Goal: Task Accomplishment & Management: Complete application form

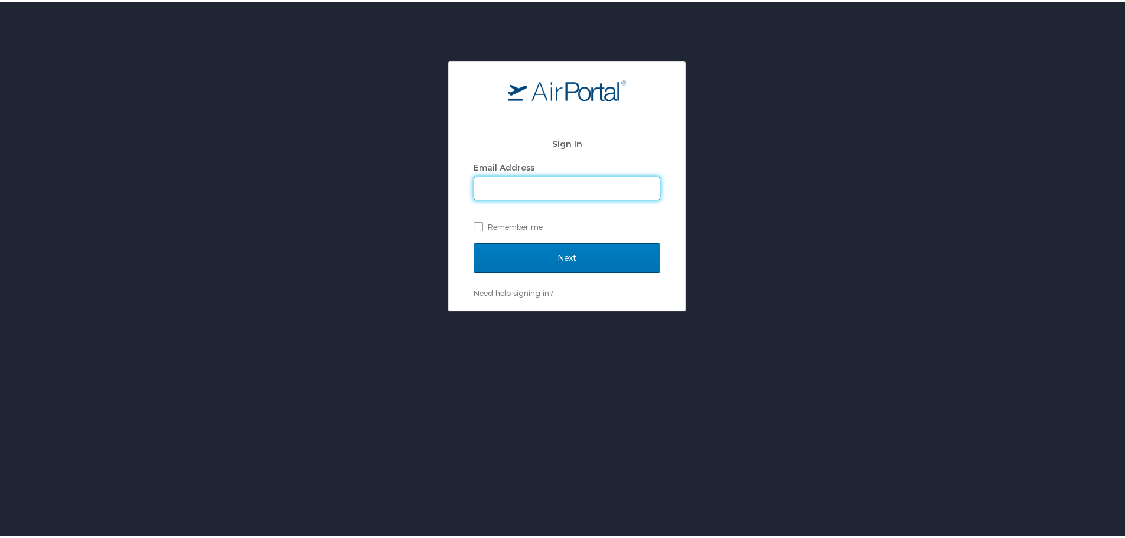
click at [558, 192] on input "Email Address" at bounding box center [566, 186] width 185 height 22
type input "[EMAIL_ADDRESS][DOMAIN_NAME]"
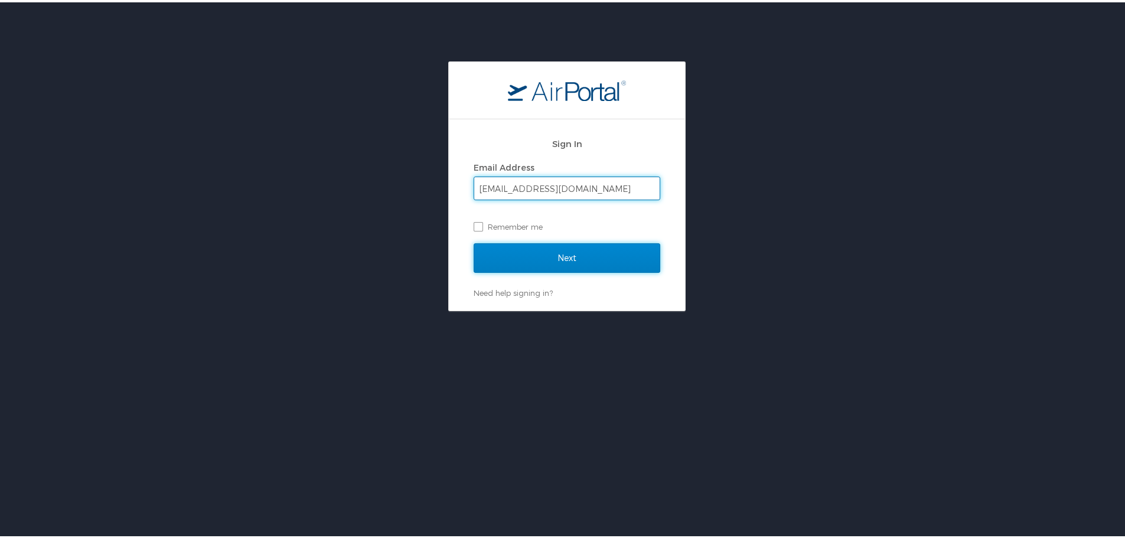
click at [586, 264] on input "Next" at bounding box center [567, 256] width 187 height 30
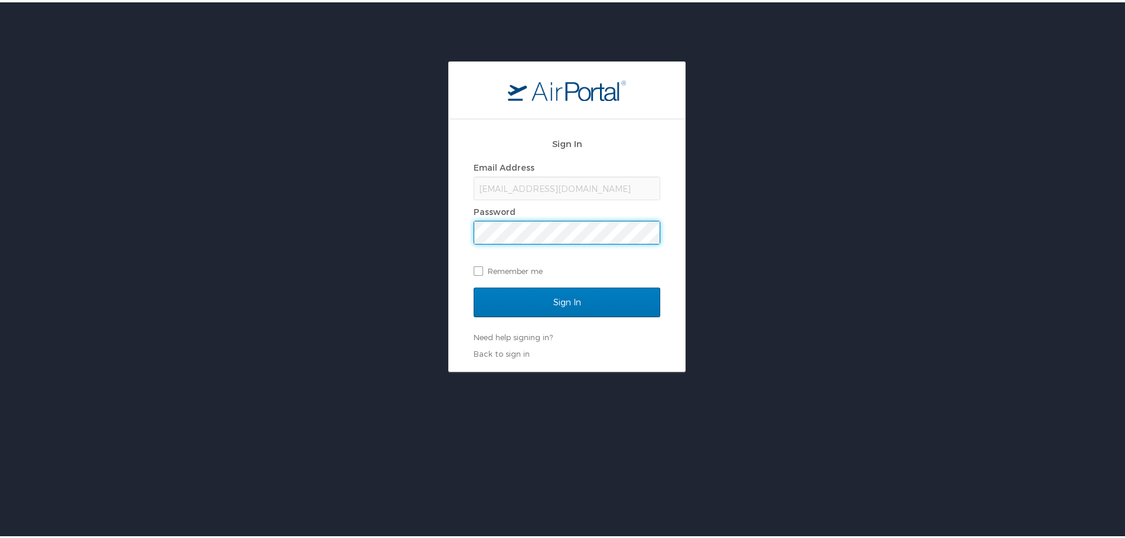
click at [474, 285] on input "Sign In" at bounding box center [567, 300] width 187 height 30
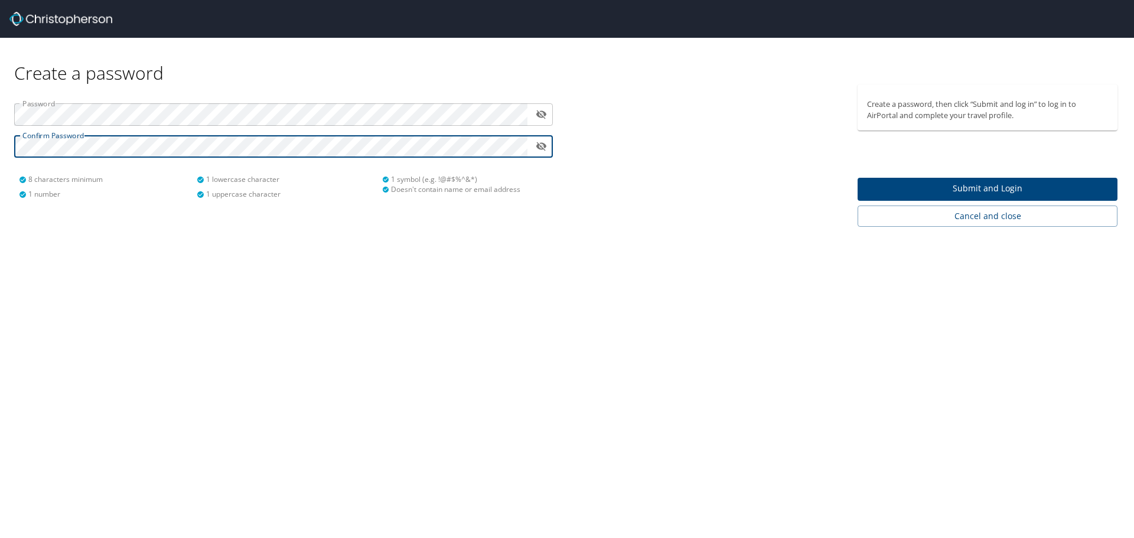
click at [987, 184] on span "Submit and Login" at bounding box center [987, 188] width 241 height 15
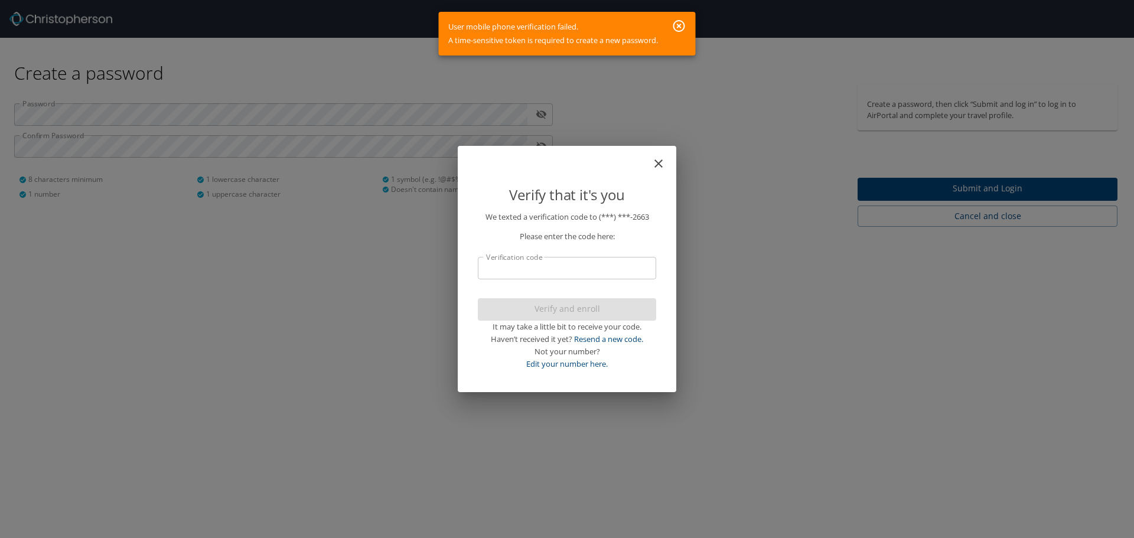
click at [553, 273] on input "Verification code" at bounding box center [567, 268] width 178 height 22
click at [682, 28] on icon "button" at bounding box center [679, 26] width 12 height 12
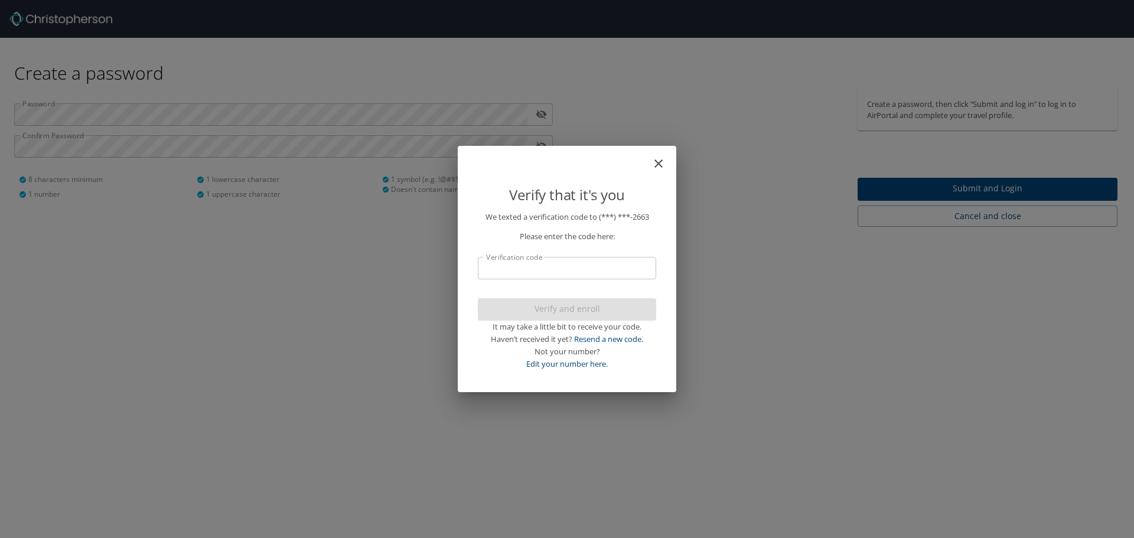
click at [529, 272] on input "Verification code" at bounding box center [567, 268] width 178 height 22
click at [568, 367] on link "Edit your number here." at bounding box center [567, 363] width 82 height 11
select select "US"
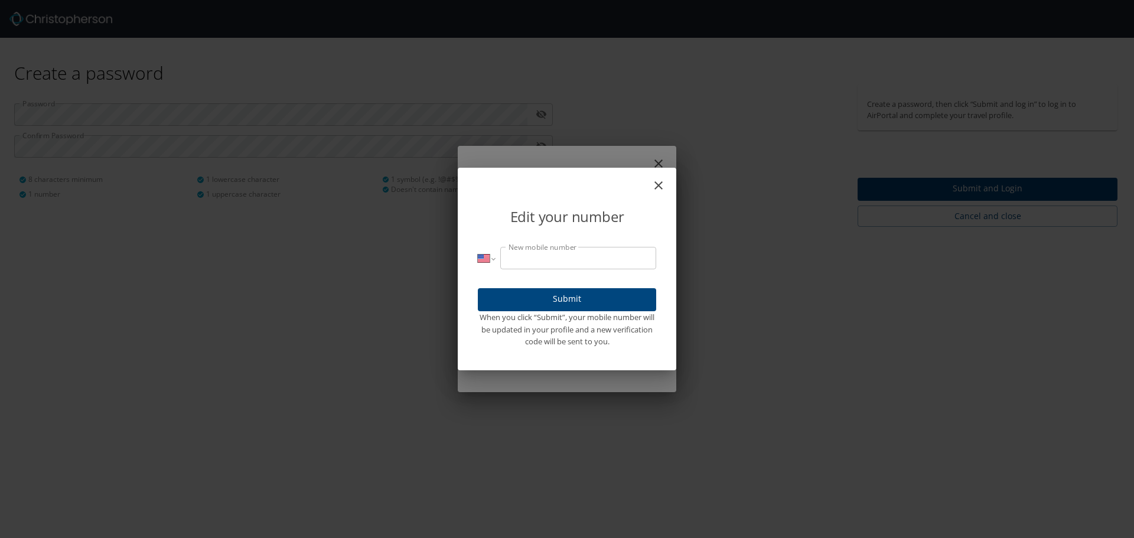
click at [541, 263] on input "New mobile number" at bounding box center [578, 258] width 156 height 22
type input "(385) 977-2663"
click at [574, 296] on span "Submit" at bounding box center [566, 299] width 159 height 15
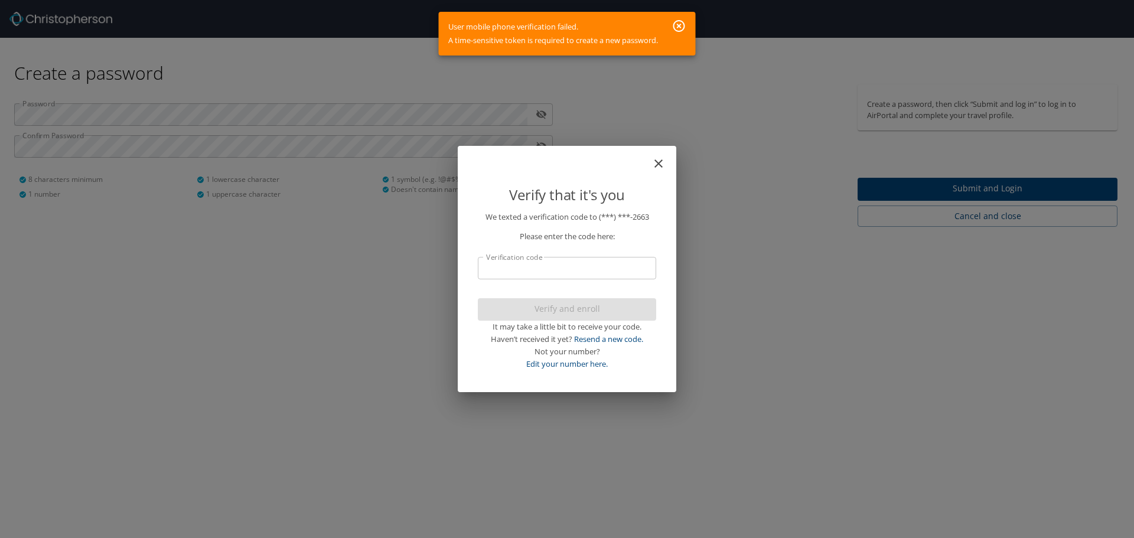
click at [565, 266] on input "Verification code" at bounding box center [567, 268] width 178 height 22
click at [670, 17] on button "button" at bounding box center [679, 25] width 24 height 21
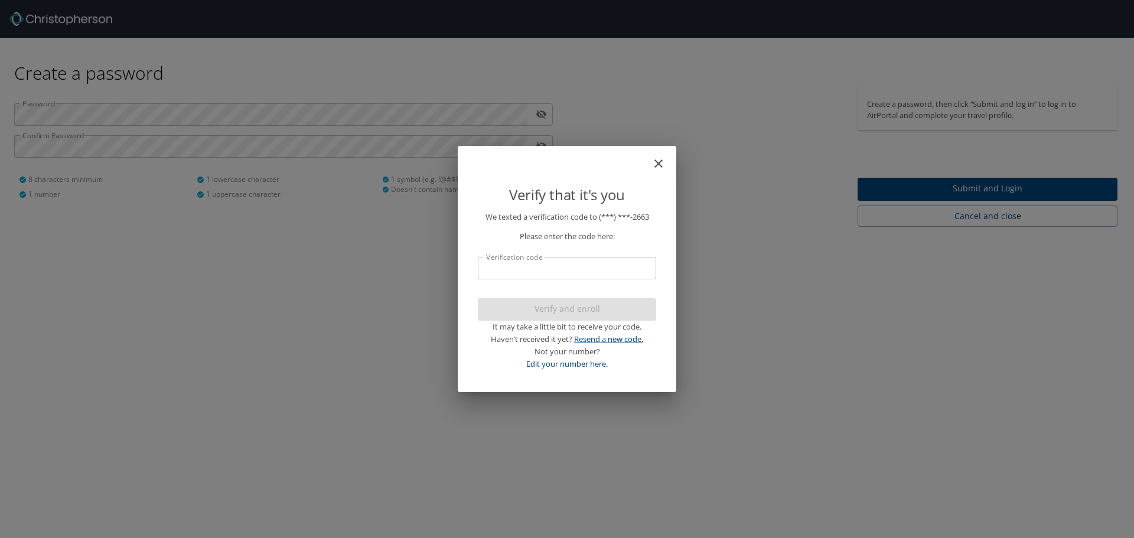
click at [614, 341] on link "Resend a new code." at bounding box center [608, 339] width 69 height 11
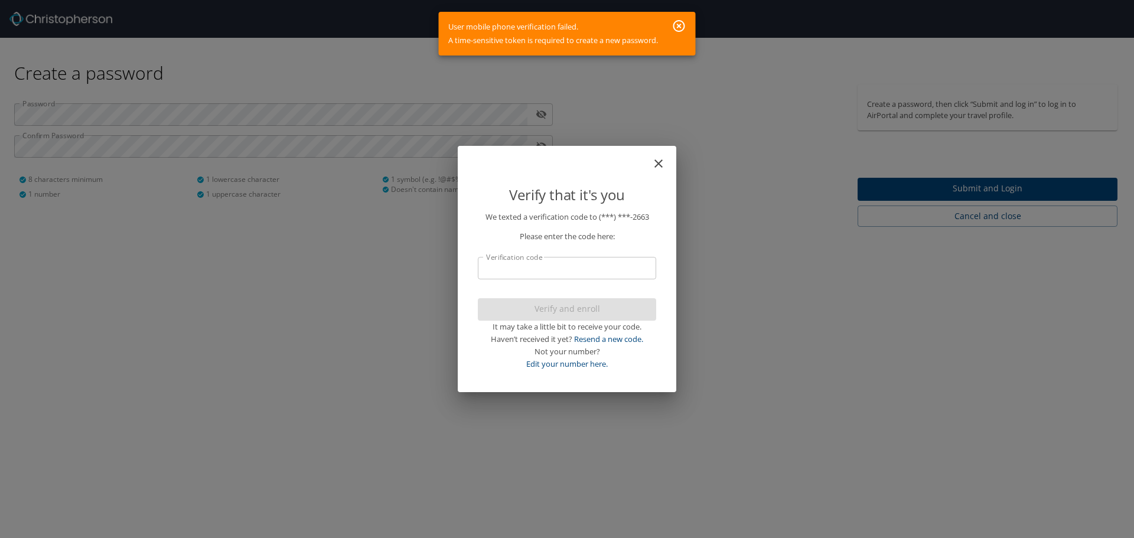
click at [681, 22] on icon "button" at bounding box center [679, 26] width 14 height 14
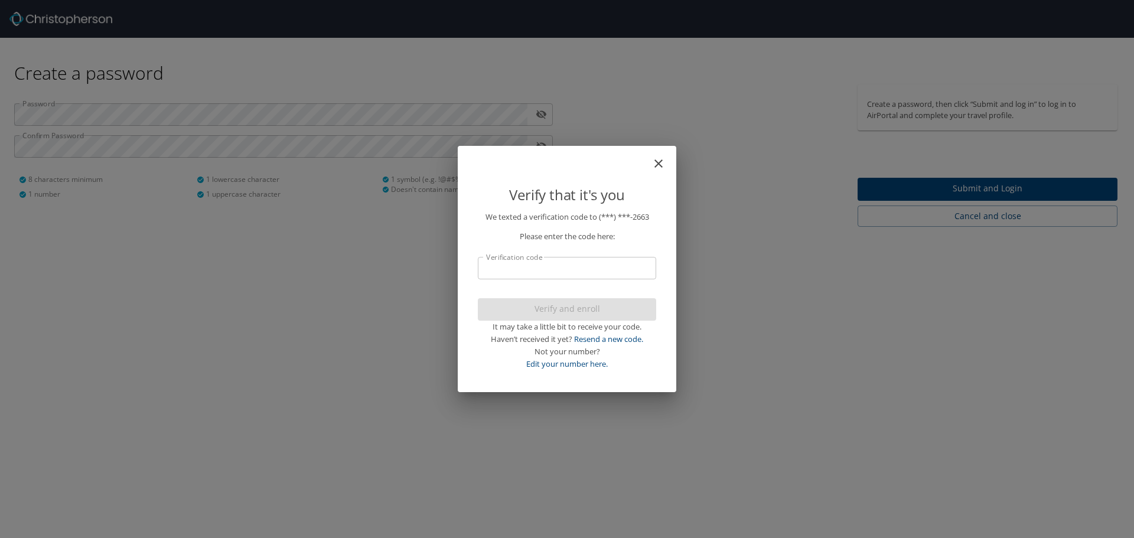
click at [546, 267] on input "Verification code" at bounding box center [567, 268] width 178 height 22
click at [592, 302] on div "Verify and enroll It may take a little bit to receive your code. Haven’t receiv…" at bounding box center [567, 334] width 178 height 72
click at [571, 312] on div "Verify and enroll It may take a little bit to receive your code. Haven’t receiv…" at bounding box center [567, 334] width 178 height 72
click at [599, 345] on div "Not your number?" at bounding box center [567, 351] width 178 height 12
click at [606, 338] on link "Resend a new code." at bounding box center [608, 339] width 69 height 11
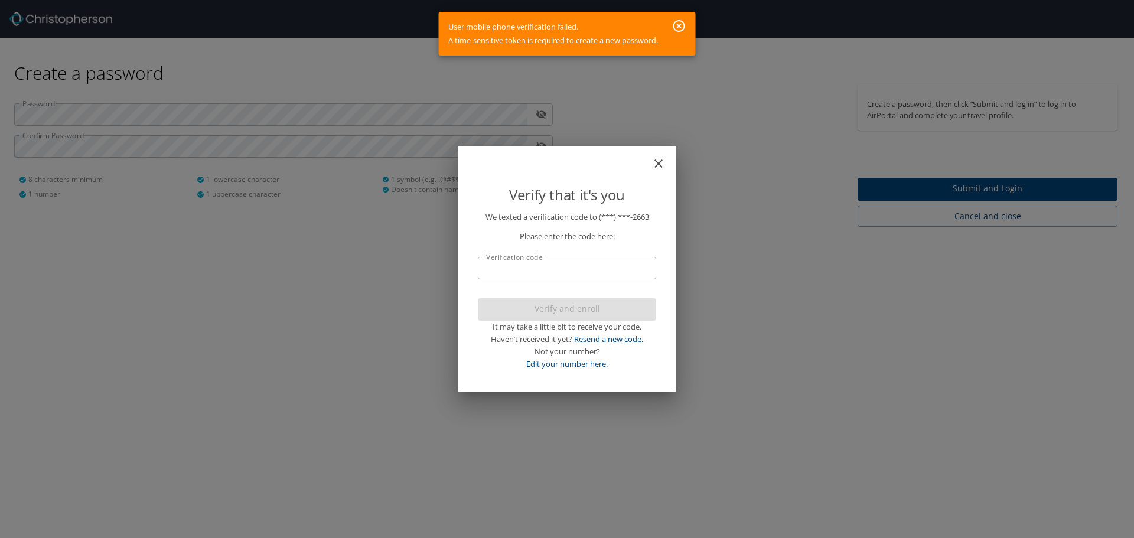
click at [678, 21] on icon "button" at bounding box center [679, 26] width 12 height 12
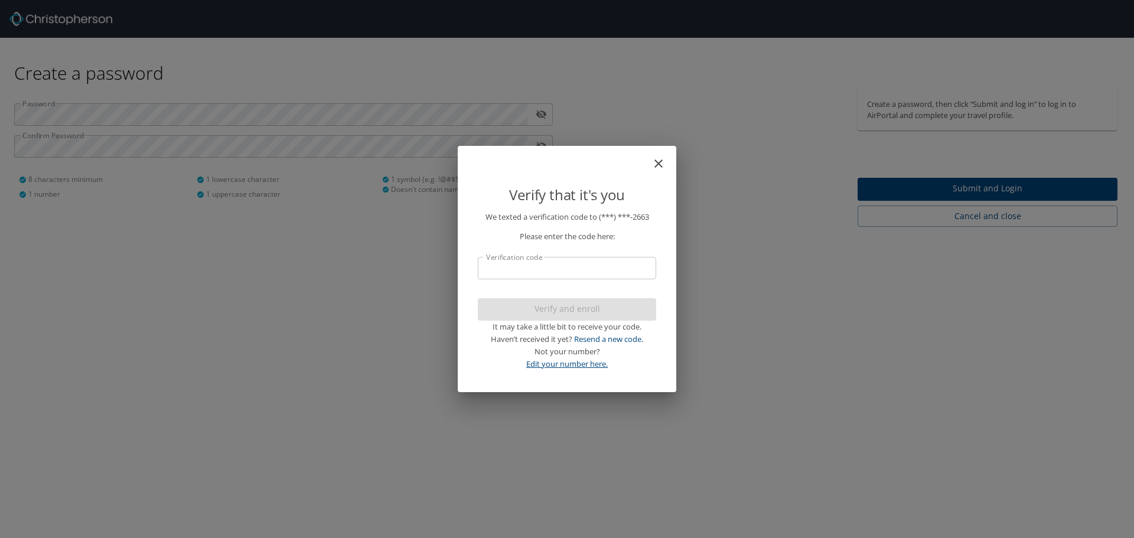
click at [566, 369] on link "Edit your number here." at bounding box center [567, 363] width 82 height 11
select select "US"
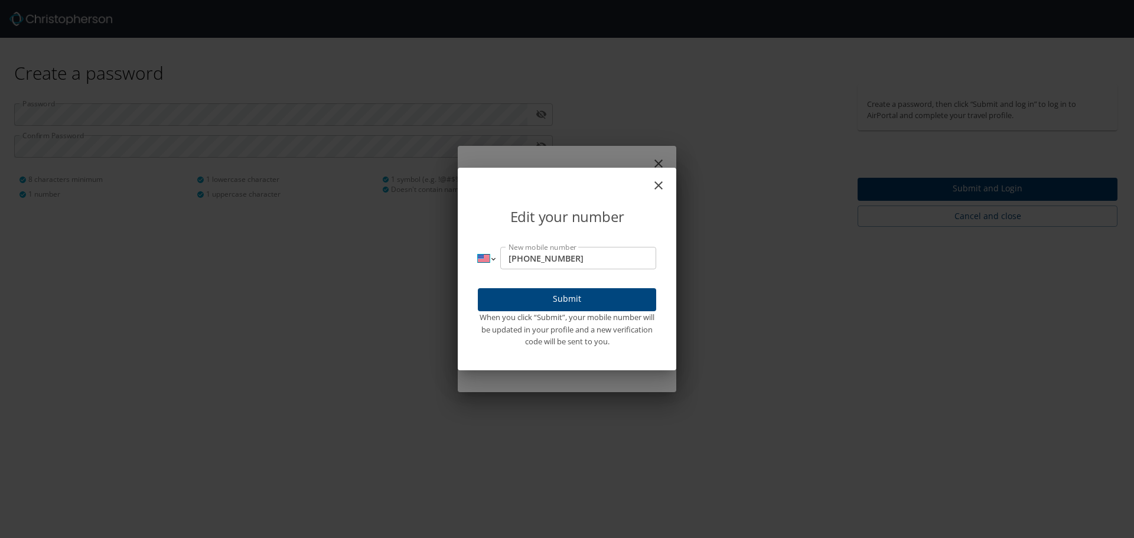
click at [494, 261] on select "International Afghanistan Åland Islands Albania Algeria American Samoa Andorra …" at bounding box center [486, 258] width 17 height 22
click at [478, 247] on select "International Afghanistan Åland Islands Albania Algeria American Samoa Andorra …" at bounding box center [486, 258] width 17 height 22
click at [512, 259] on input "(385) 977-2663" at bounding box center [578, 258] width 156 height 22
click at [513, 257] on input "(385) 977-2663" at bounding box center [578, 258] width 156 height 22
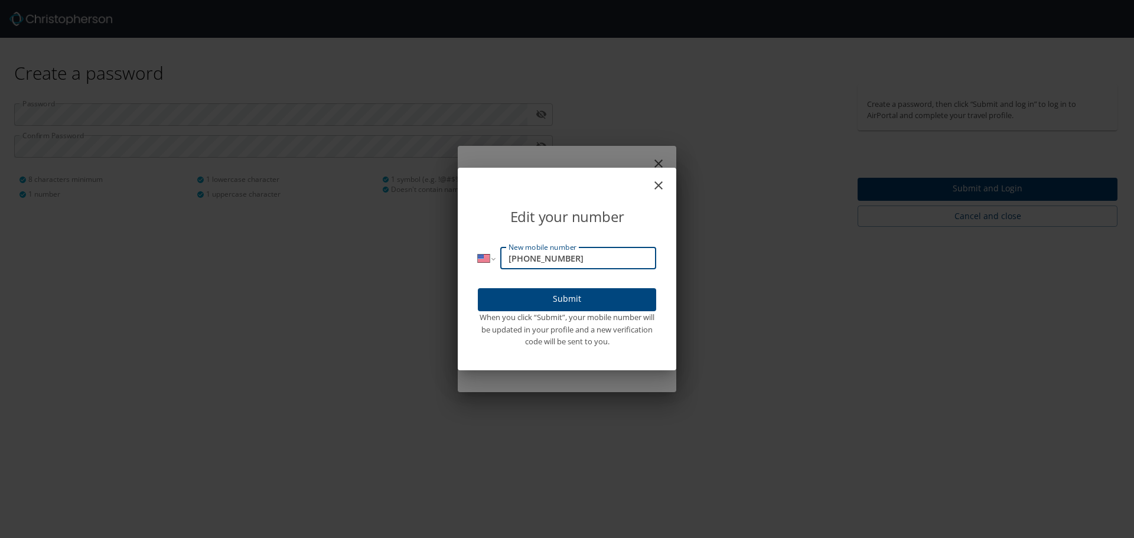
click at [514, 257] on input "(385) 977-2663" at bounding box center [578, 258] width 156 height 22
drag, startPoint x: 595, startPoint y: 263, endPoint x: 482, endPoint y: 260, distance: 113.4
click at [482, 260] on div "International Afghanistan Åland Islands Albania Algeria American Samoa Andorra …" at bounding box center [567, 258] width 178 height 22
type input "(801) 425-3412"
click at [566, 300] on span "Submit" at bounding box center [566, 299] width 159 height 15
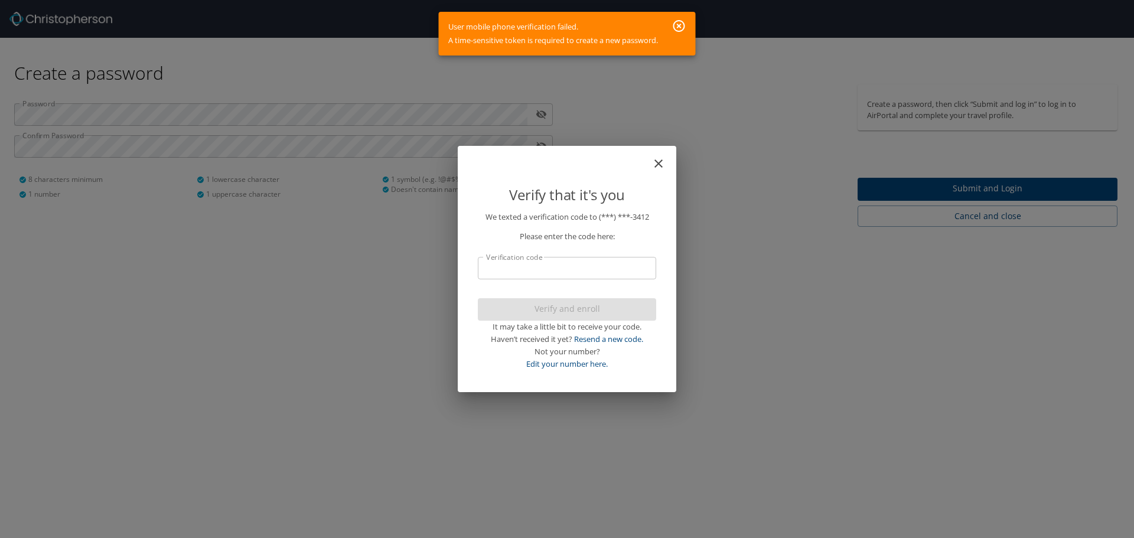
click at [681, 28] on icon "button" at bounding box center [679, 26] width 14 height 14
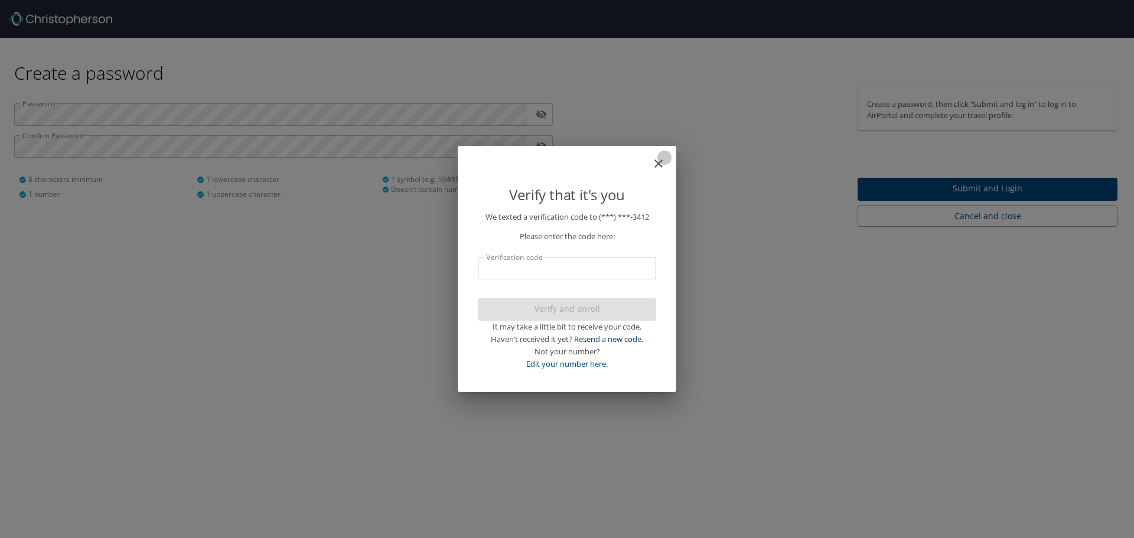
click at [660, 164] on icon "close" at bounding box center [658, 164] width 14 height 14
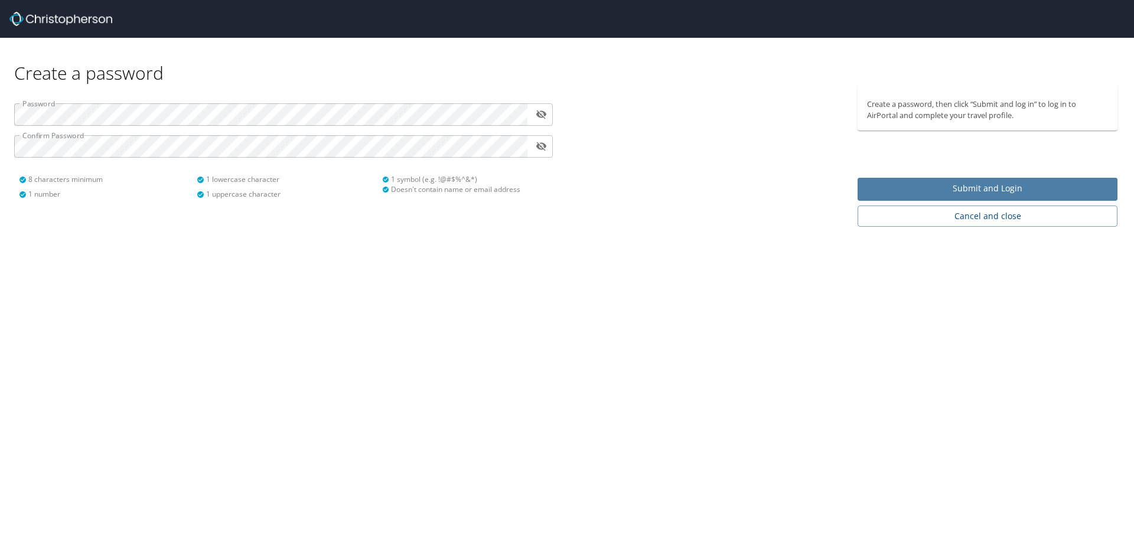
click at [995, 187] on span "Submit and Login" at bounding box center [987, 188] width 241 height 15
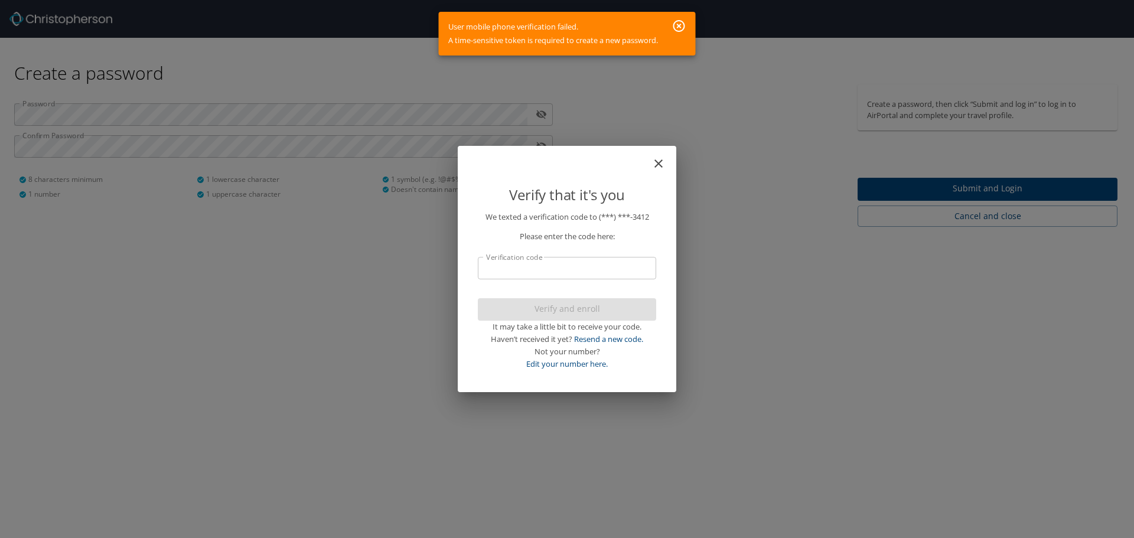
click at [682, 24] on icon "button" at bounding box center [679, 26] width 12 height 12
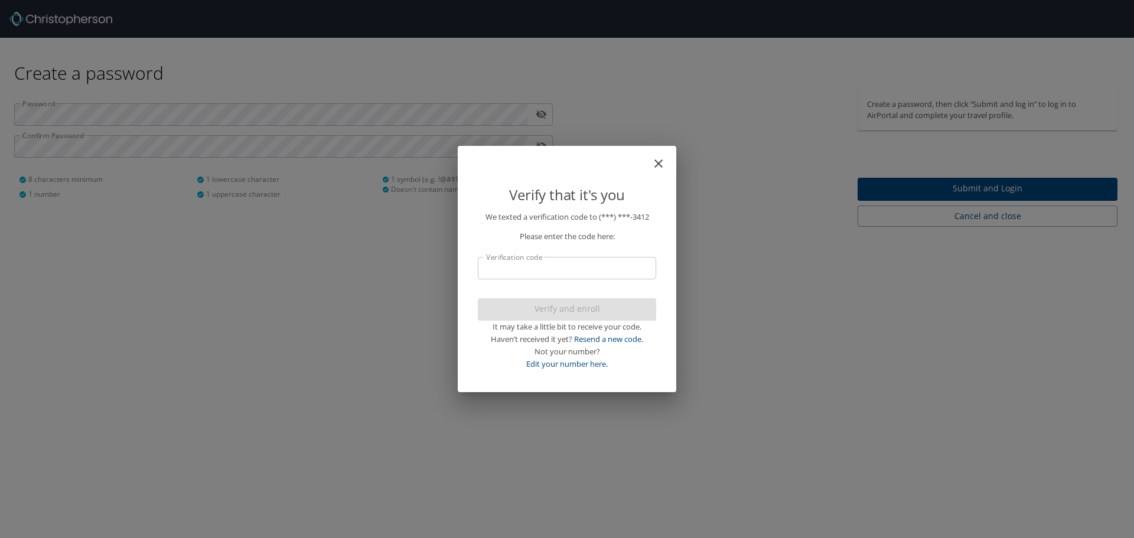
click at [655, 162] on icon "close" at bounding box center [658, 164] width 14 height 14
